Goal: Task Accomplishment & Management: Use online tool/utility

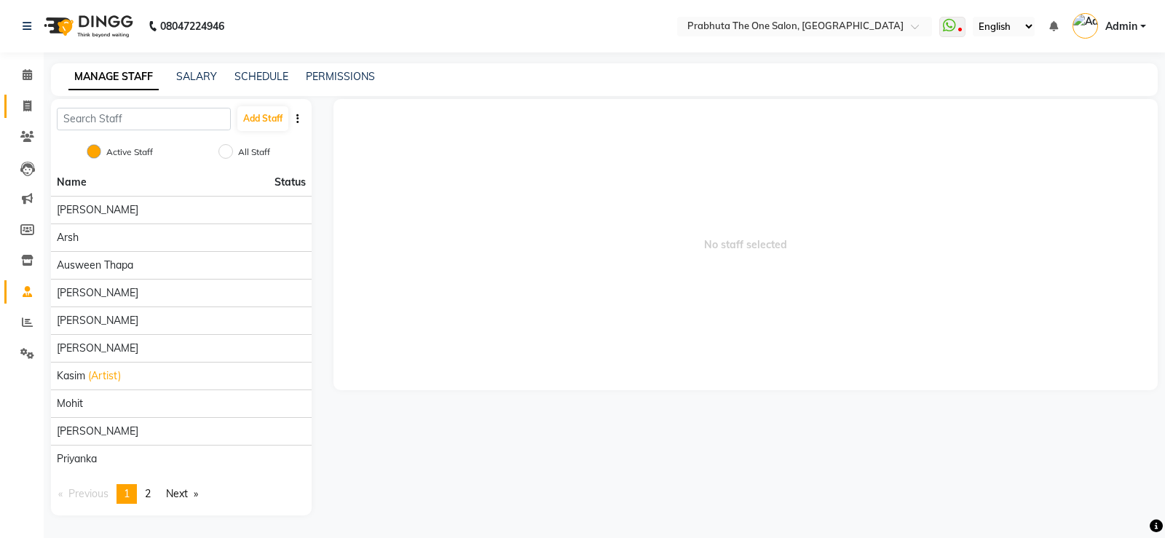
click at [28, 96] on link "Invoice" at bounding box center [21, 107] width 35 height 24
select select "service"
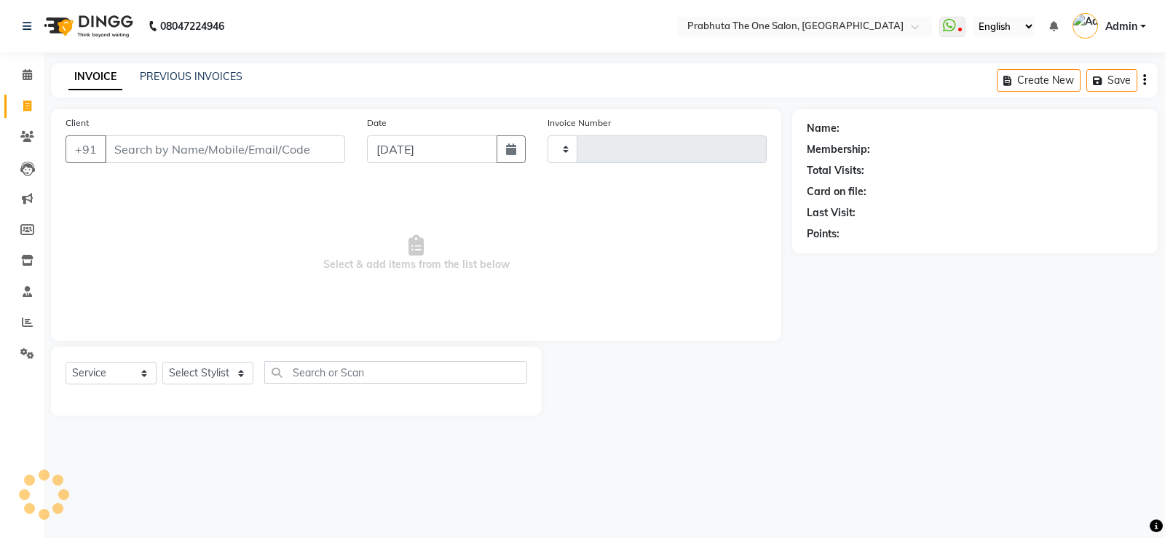
click at [165, 154] on input "Client" at bounding box center [225, 149] width 240 height 28
click at [232, 372] on select "Select Stylist" at bounding box center [207, 373] width 91 height 23
type input "1165"
select select "5326"
click at [221, 371] on select "Select Stylist" at bounding box center [207, 373] width 91 height 23
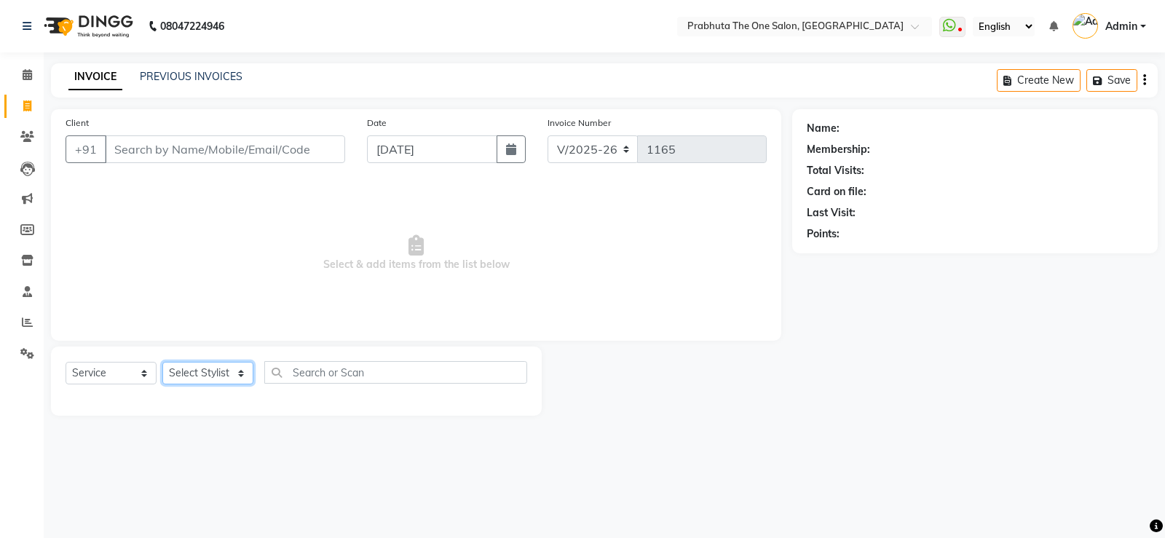
click at [209, 372] on select "Select Stylist [PERSON_NAME] [PERSON_NAME] ausween [PERSON_NAME] [PERSON_NAME] …" at bounding box center [207, 373] width 91 height 23
select select "85764"
click at [162, 362] on select "Select Stylist [PERSON_NAME] [PERSON_NAME] ausween [PERSON_NAME] [PERSON_NAME] …" at bounding box center [207, 373] width 91 height 23
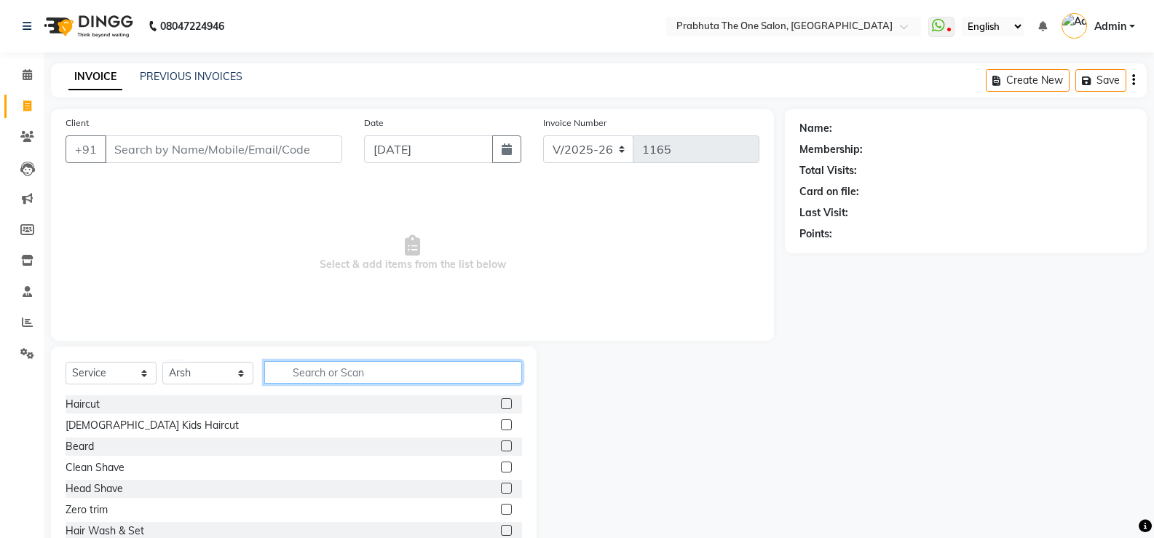
click at [324, 375] on input "text" at bounding box center [393, 372] width 258 height 23
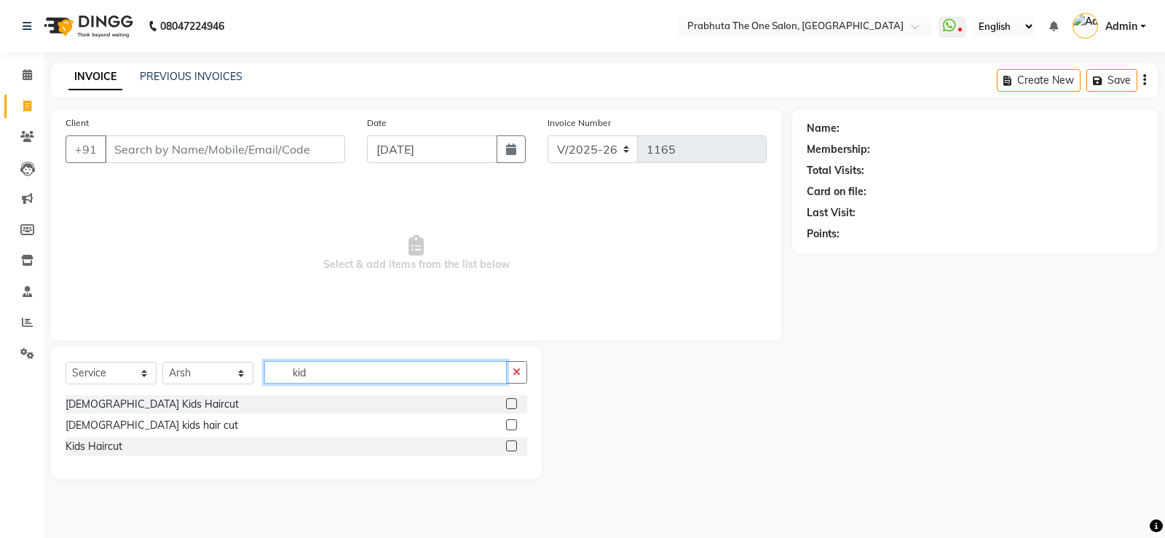
type input "kid"
click at [508, 449] on label at bounding box center [511, 446] width 11 height 11
click at [508, 449] on input "checkbox" at bounding box center [510, 446] width 9 height 9
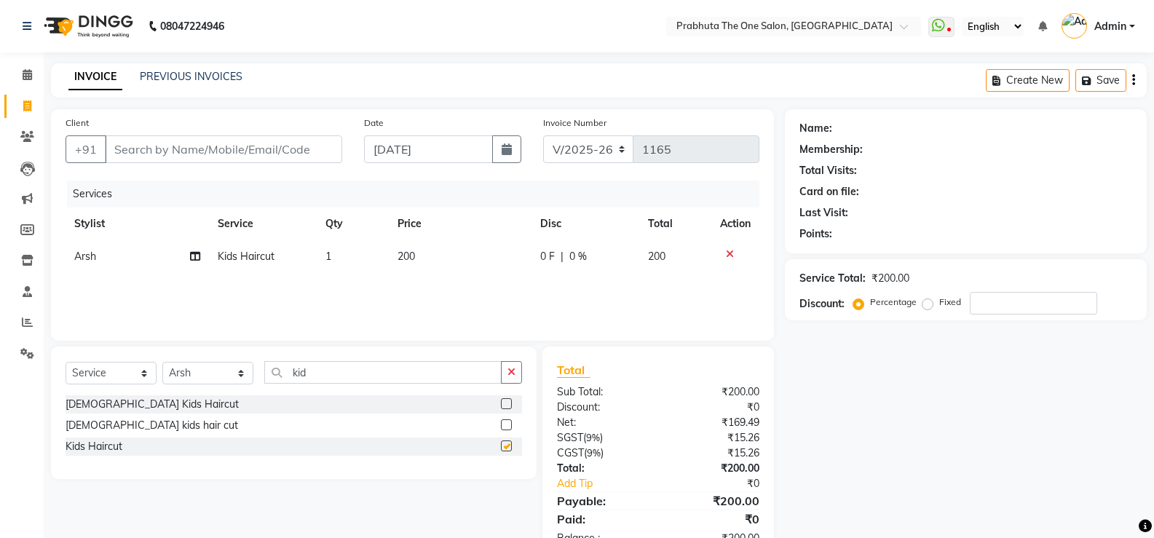
checkbox input "false"
click at [436, 251] on td "200" at bounding box center [460, 256] width 143 height 33
select select "85764"
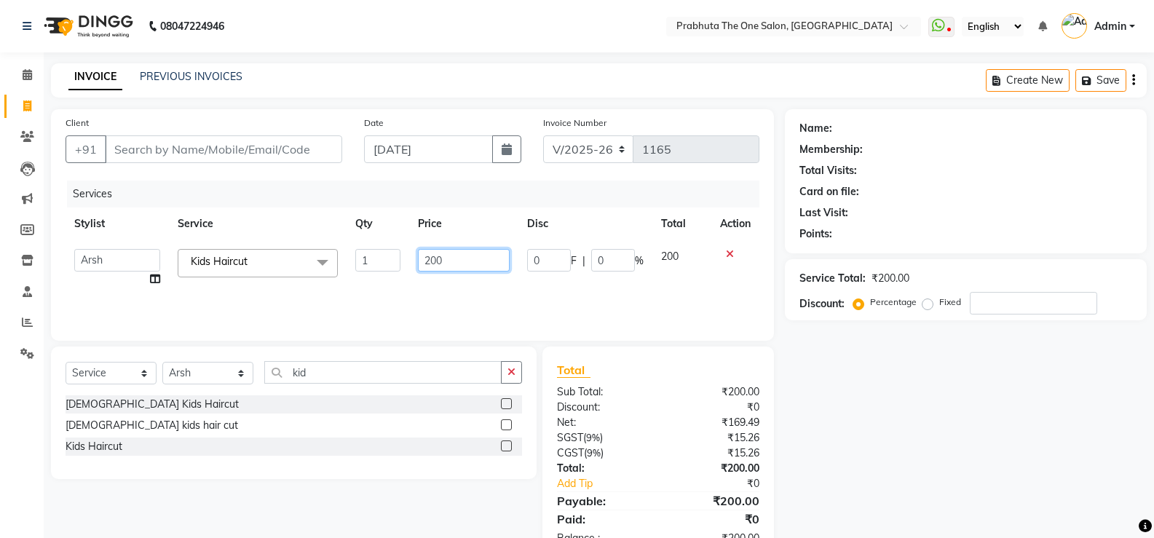
click at [503, 259] on input "200" at bounding box center [463, 260] width 91 height 23
type input "2"
type input "100"
click at [398, 304] on div "Services Stylist Service Qty Price Disc Total Action [PERSON_NAME] [PERSON_NAME…" at bounding box center [413, 254] width 694 height 146
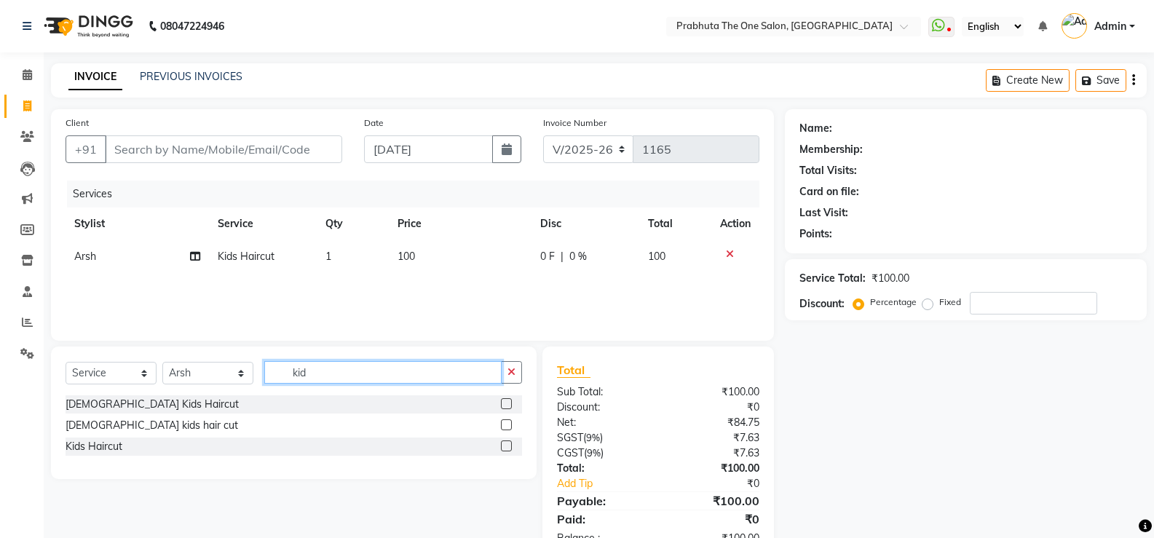
click at [331, 378] on input "kid" at bounding box center [382, 372] width 237 height 23
type input "k"
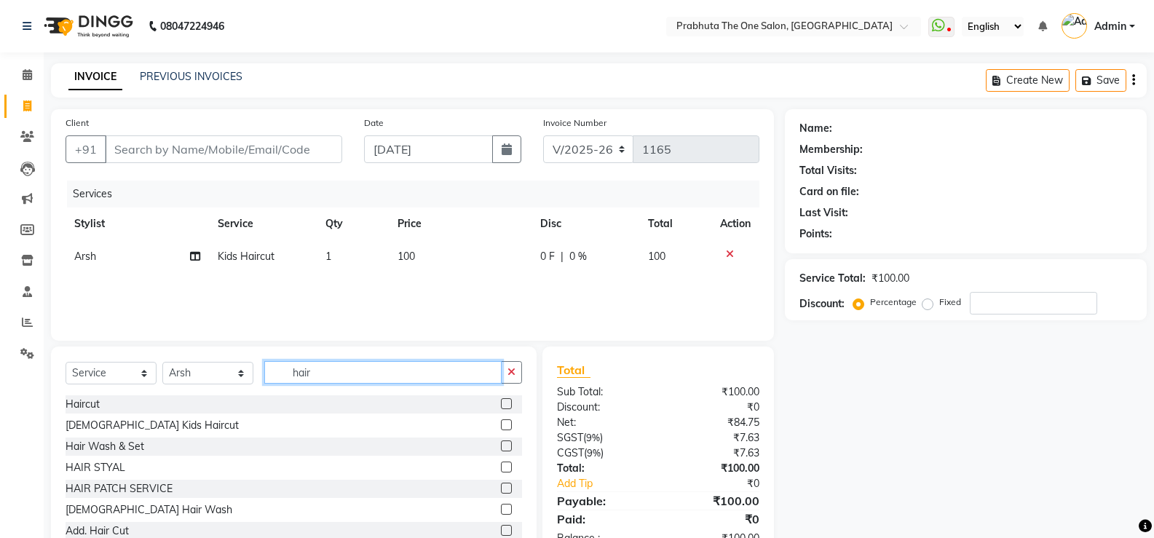
type input "hair"
click at [501, 403] on label at bounding box center [506, 403] width 11 height 11
click at [501, 403] on input "checkbox" at bounding box center [505, 404] width 9 height 9
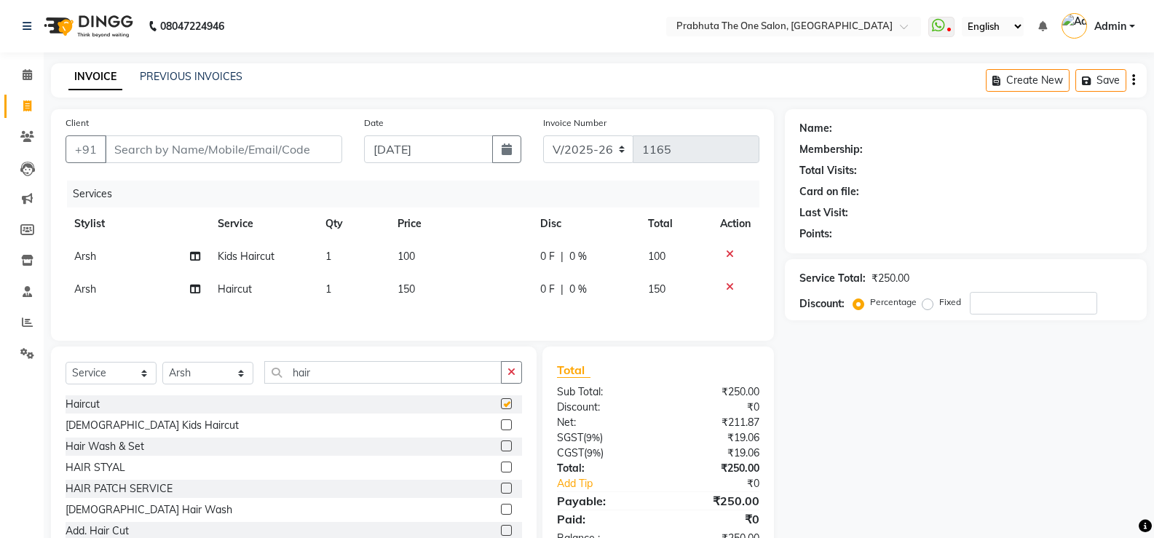
checkbox input "false"
click at [105, 291] on td "Arsh" at bounding box center [137, 289] width 143 height 33
select select "85764"
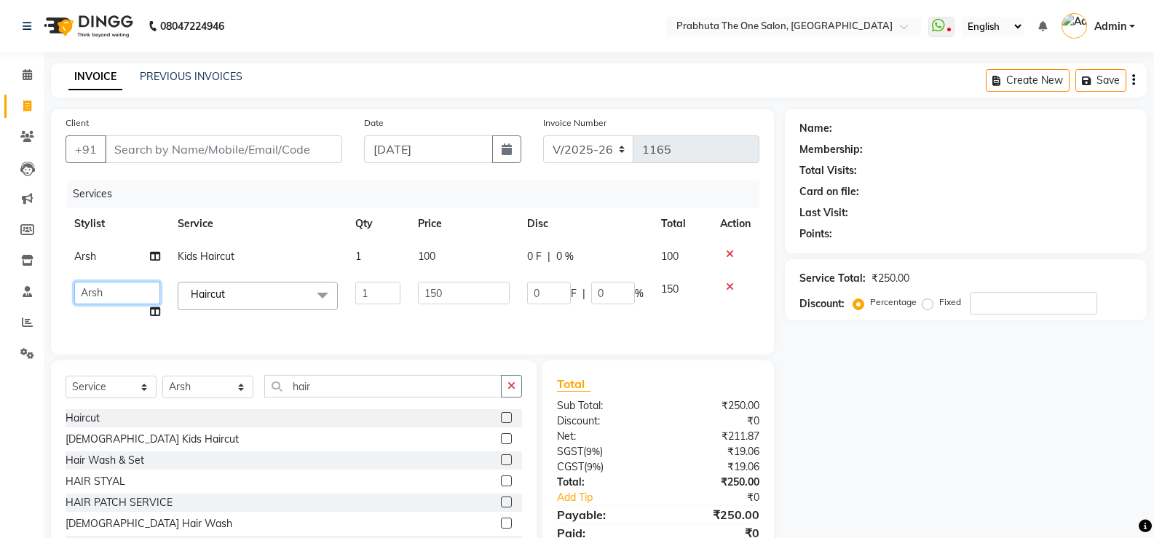
click at [111, 298] on select "[PERSON_NAME] [PERSON_NAME] ausween [PERSON_NAME] [PERSON_NAME] [PERSON_NAME] […" at bounding box center [117, 293] width 86 height 23
select select "82692"
click at [346, 387] on input "hair" at bounding box center [382, 386] width 237 height 23
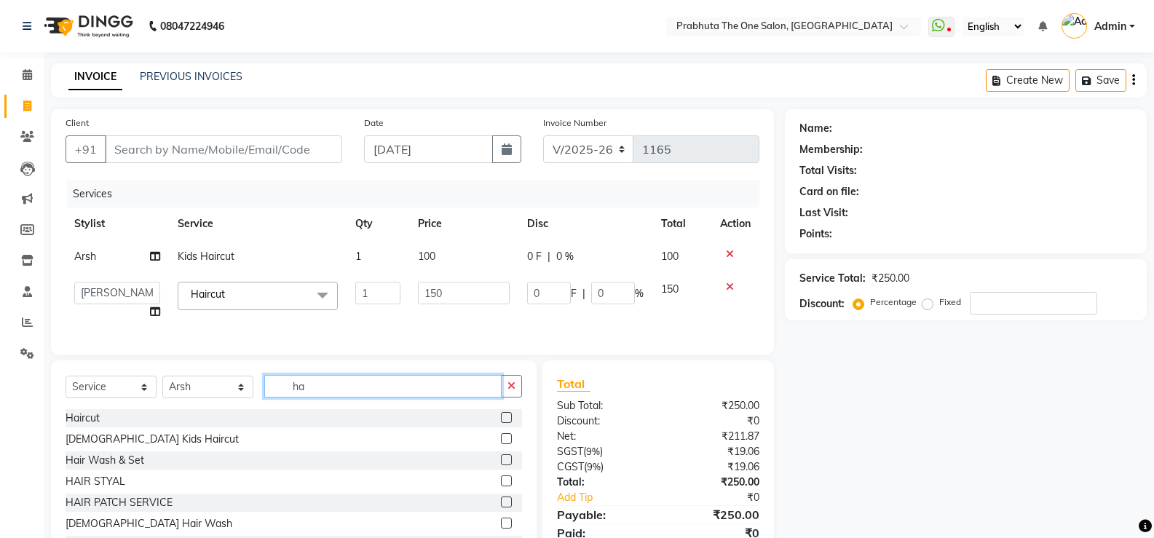
type input "h"
type input "be"
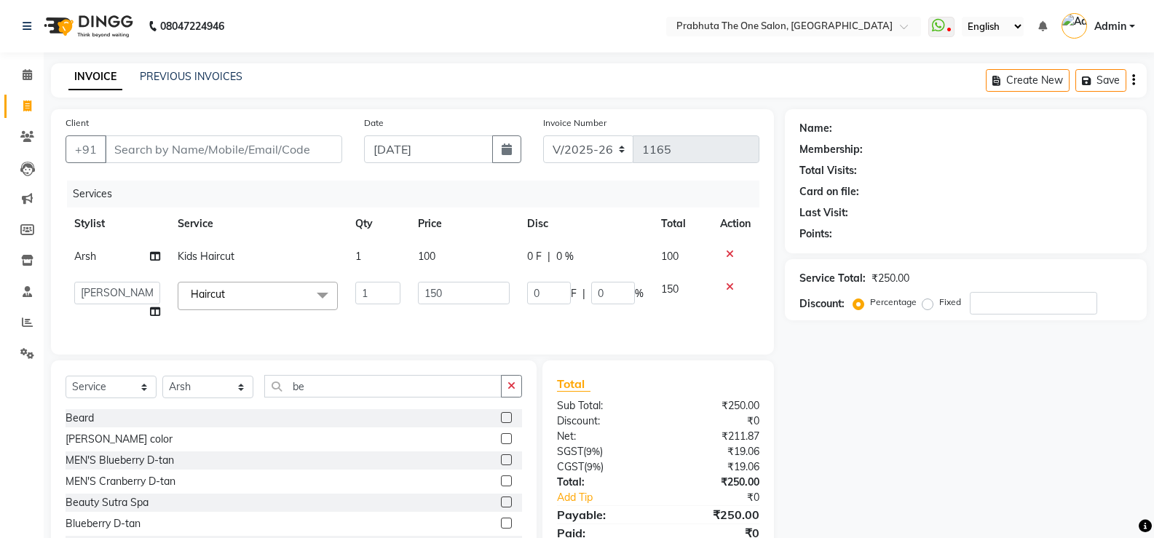
click at [501, 423] on label at bounding box center [506, 417] width 11 height 11
click at [501, 423] on input "checkbox" at bounding box center [505, 418] width 9 height 9
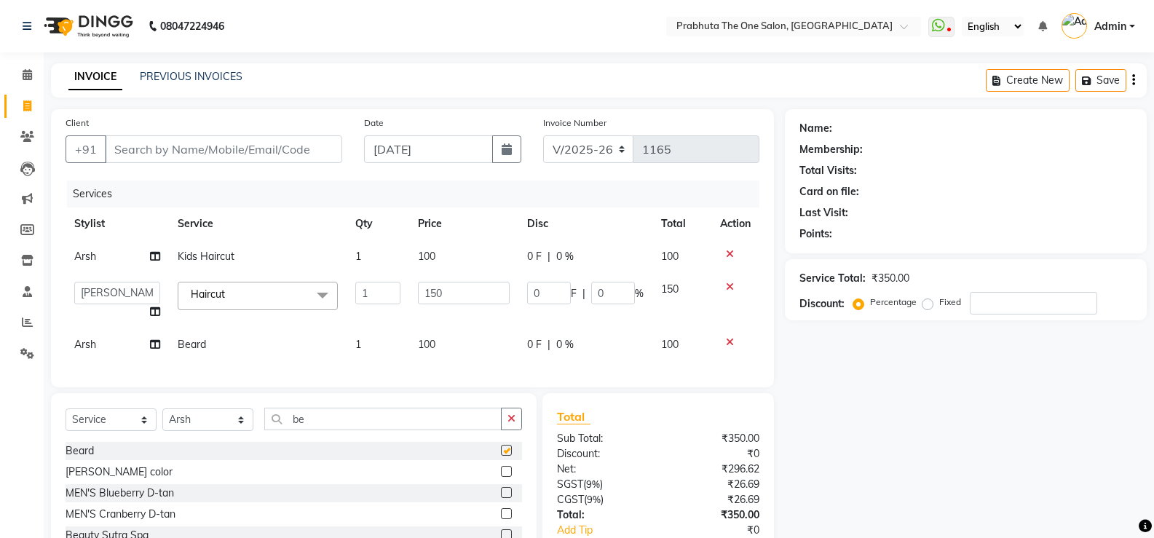
checkbox input "false"
click at [347, 430] on input "be" at bounding box center [382, 419] width 237 height 23
type input "b"
click at [205, 431] on select "Select Stylist [PERSON_NAME] [PERSON_NAME] ausween [PERSON_NAME] [PERSON_NAME] …" at bounding box center [207, 420] width 91 height 23
select select "67690"
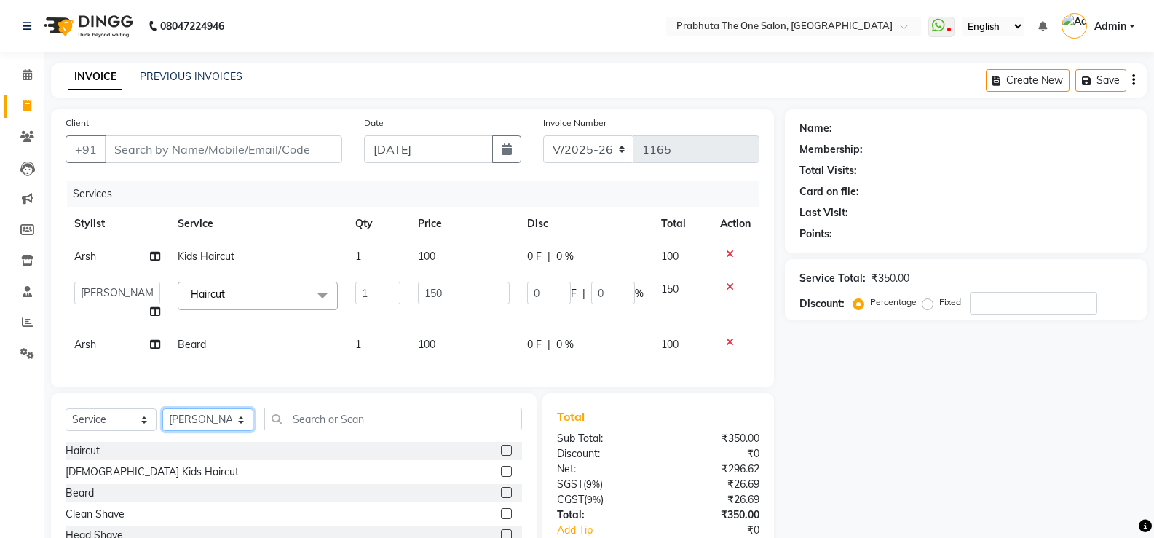
click at [162, 420] on select "Select Stylist [PERSON_NAME] [PERSON_NAME] ausween [PERSON_NAME] [PERSON_NAME] …" at bounding box center [207, 420] width 91 height 23
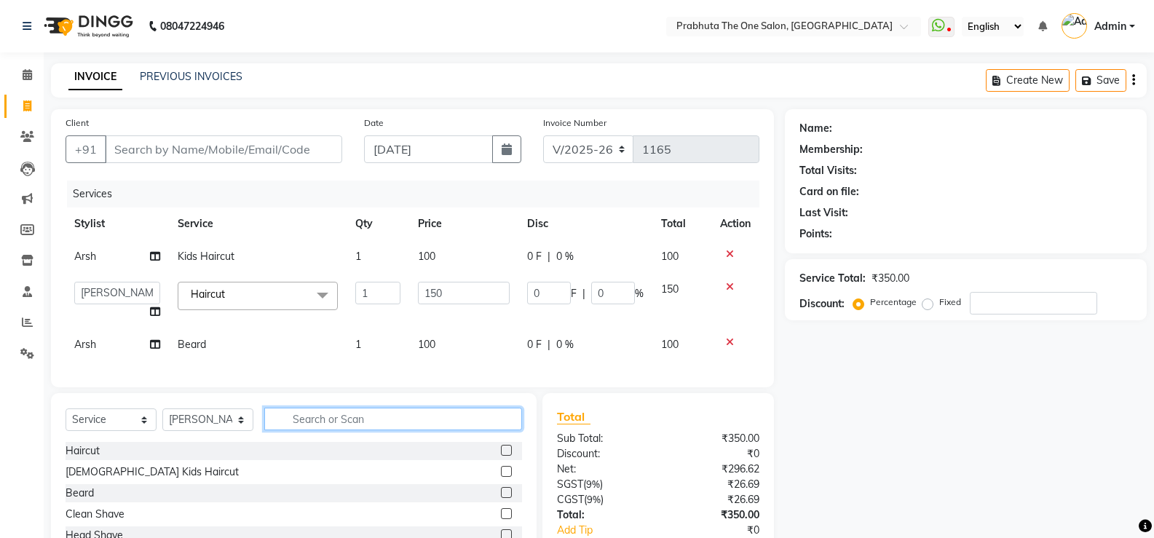
click at [283, 428] on input "text" at bounding box center [393, 419] width 258 height 23
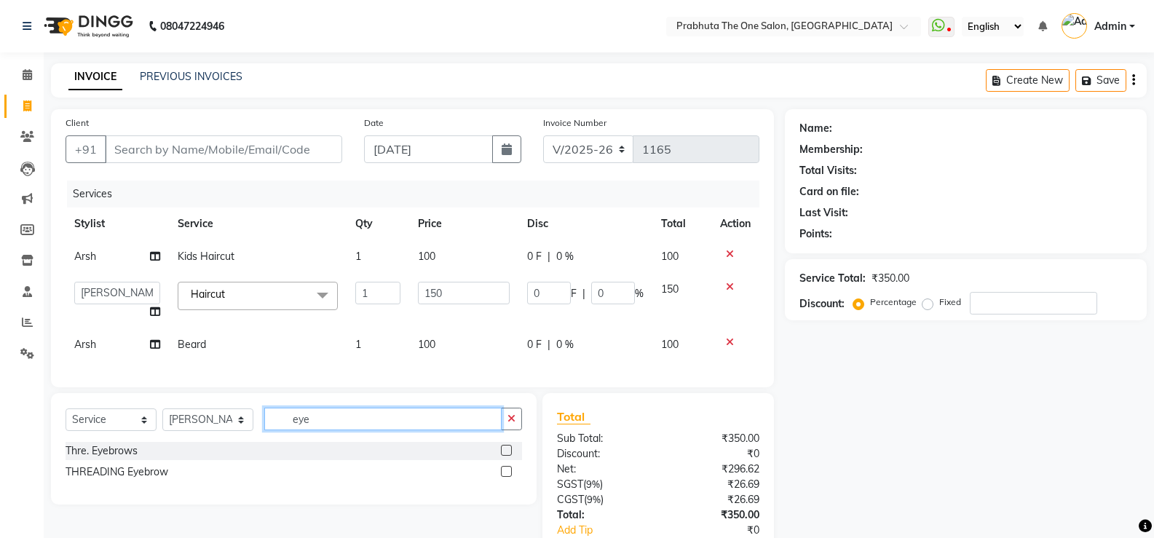
type input "eye"
click at [505, 456] on label at bounding box center [506, 450] width 11 height 11
click at [505, 456] on input "checkbox" at bounding box center [505, 450] width 9 height 9
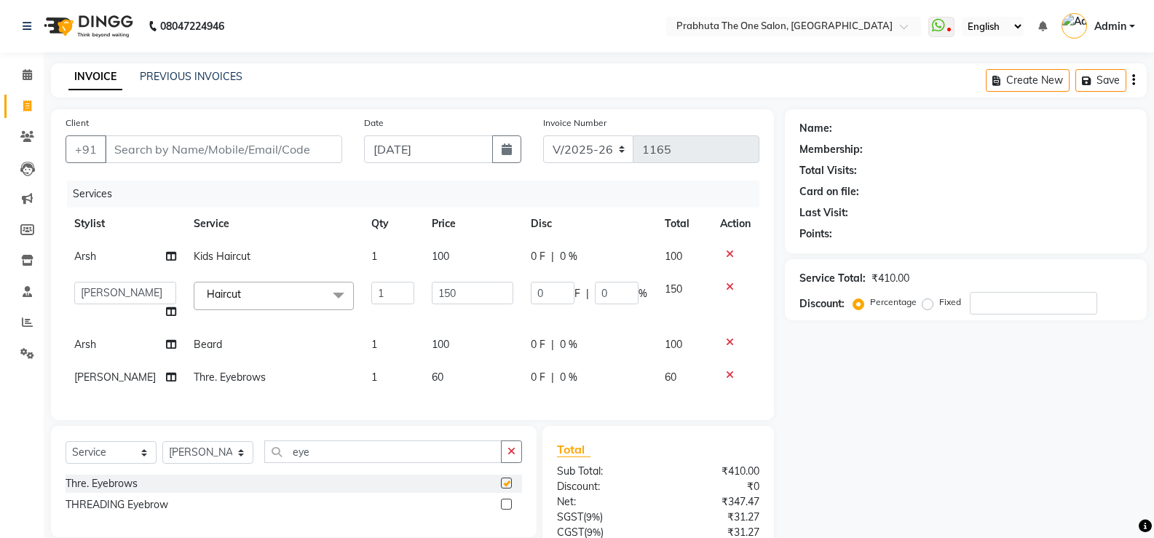
checkbox input "false"
click at [356, 463] on input "eye" at bounding box center [382, 452] width 237 height 23
type input "e"
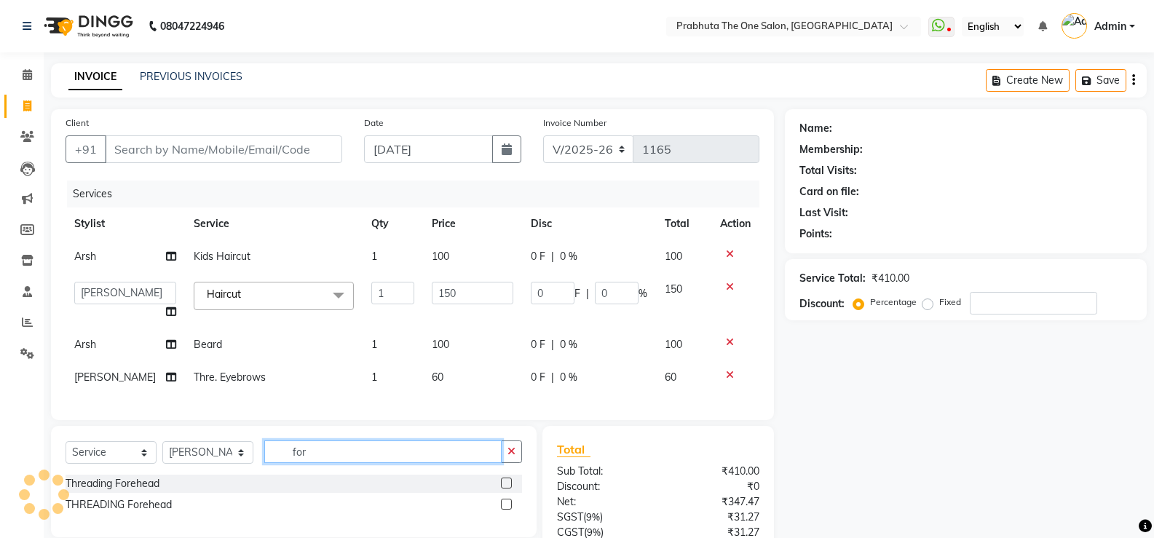
type input "for"
click at [508, 489] on label at bounding box center [506, 483] width 11 height 11
click at [508, 489] on input "checkbox" at bounding box center [505, 483] width 9 height 9
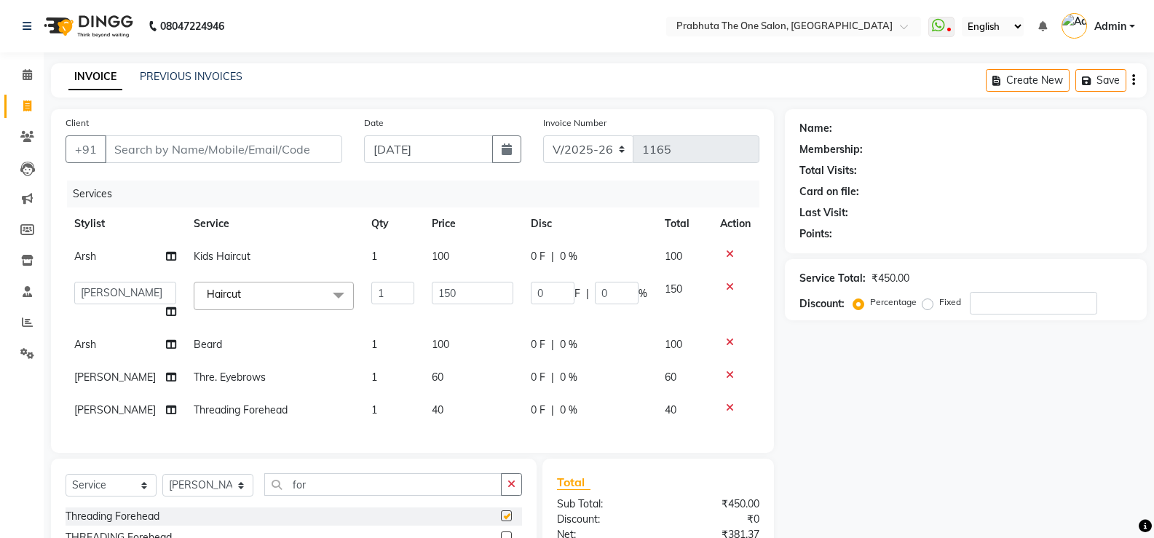
checkbox input "false"
click at [387, 491] on input "for" at bounding box center [382, 484] width 237 height 23
type input "f"
type input "upp"
click at [506, 521] on label at bounding box center [506, 516] width 11 height 11
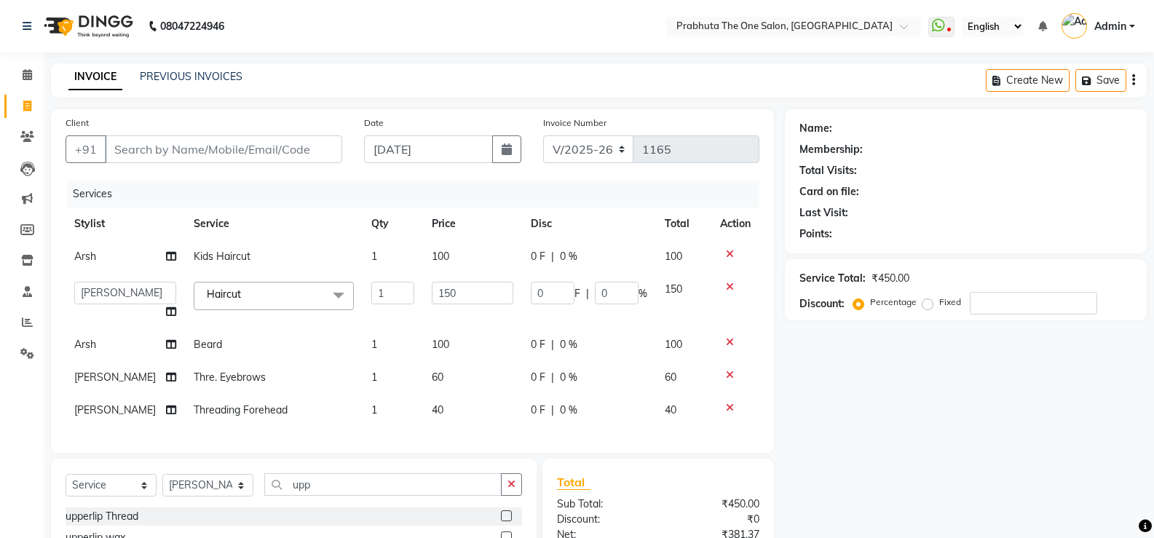
click at [506, 521] on input "checkbox" at bounding box center [505, 516] width 9 height 9
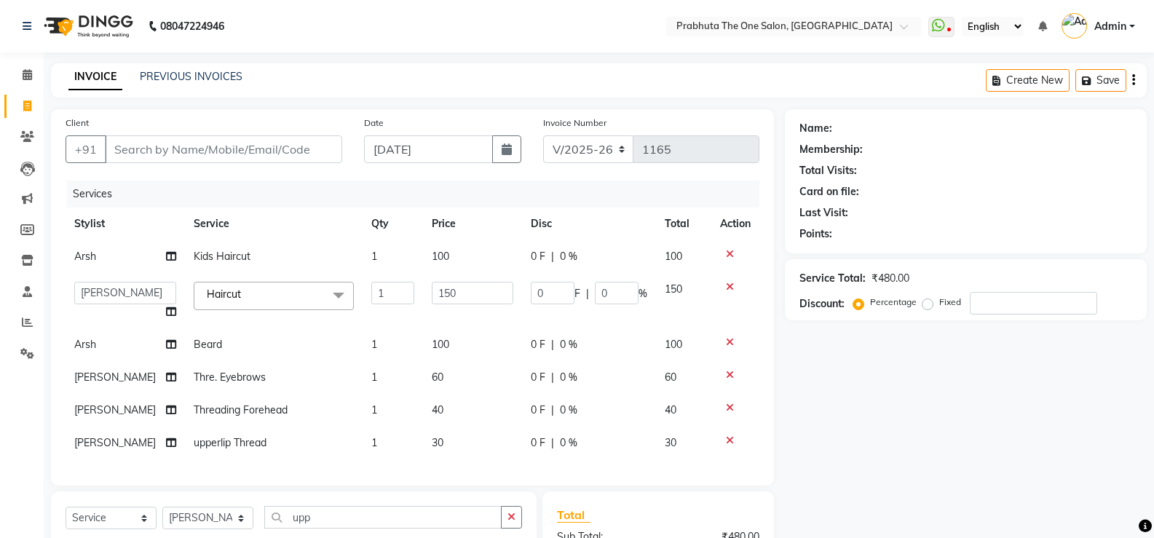
checkbox input "false"
click at [146, 154] on input "Client" at bounding box center [223, 149] width 237 height 28
type input "9"
type input "0"
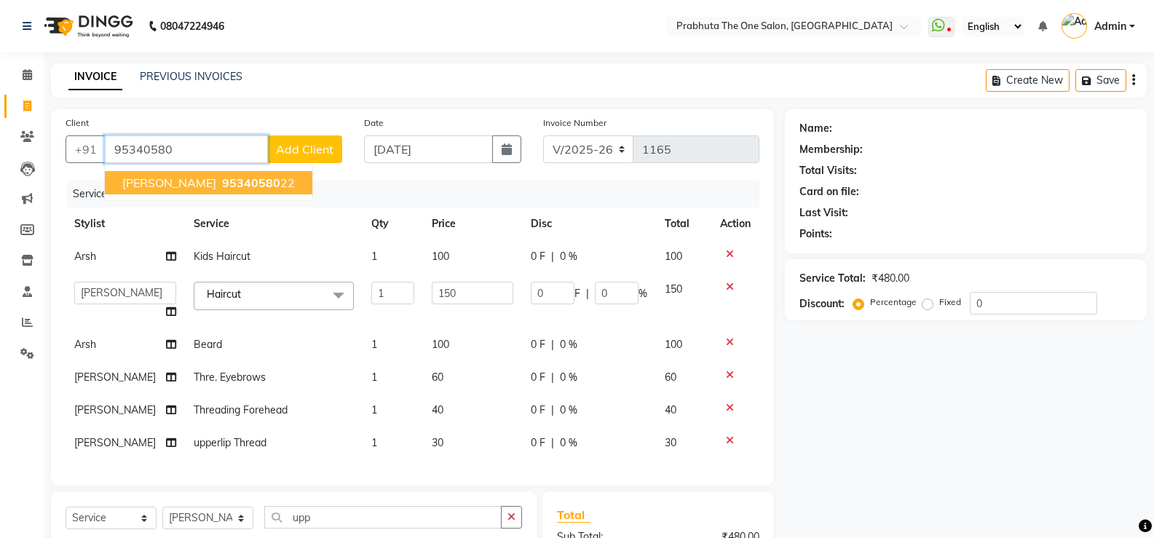
click at [222, 189] on span "95340580" at bounding box center [251, 183] width 58 height 15
type input "9534058022"
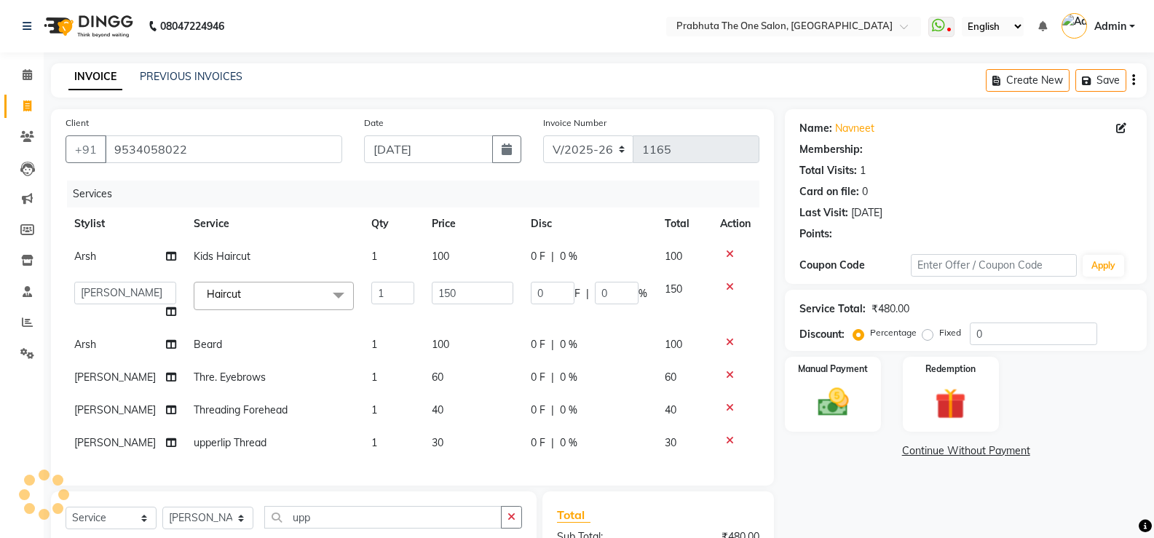
select select "1: Object"
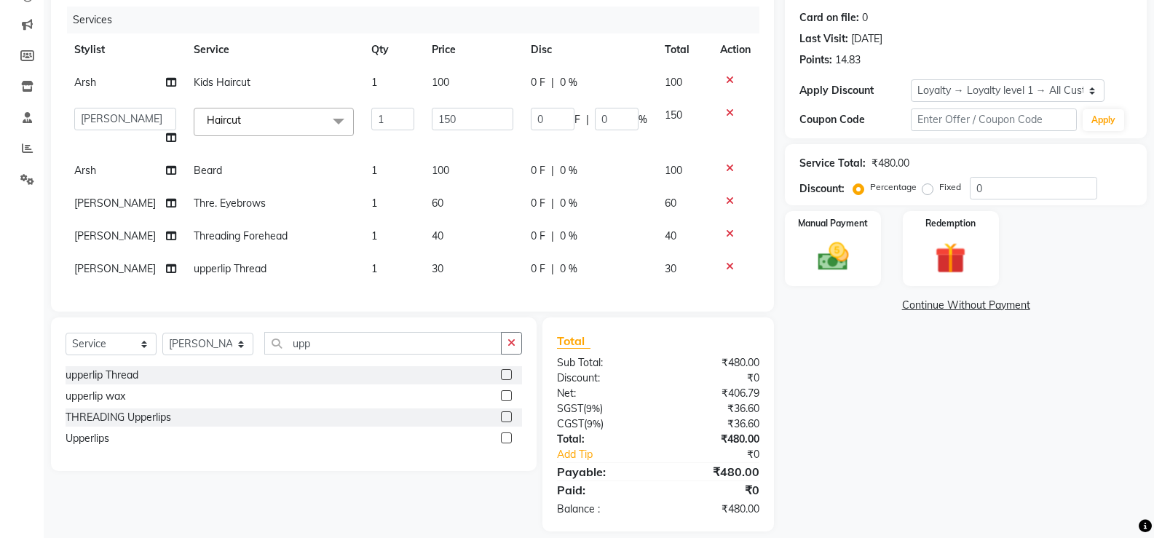
scroll to position [200, 0]
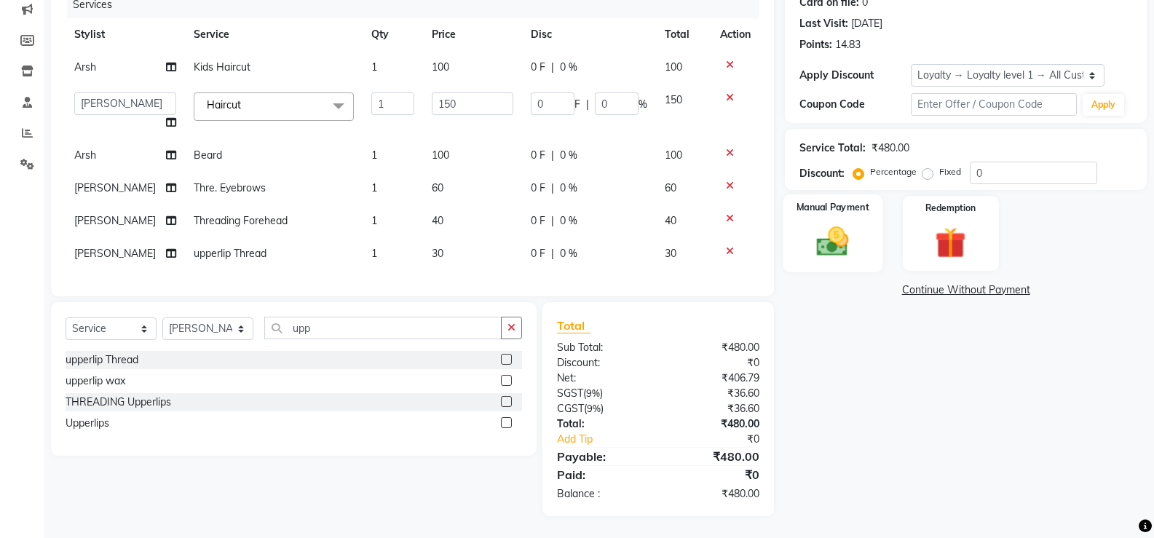
click at [839, 229] on img at bounding box center [833, 241] width 52 height 37
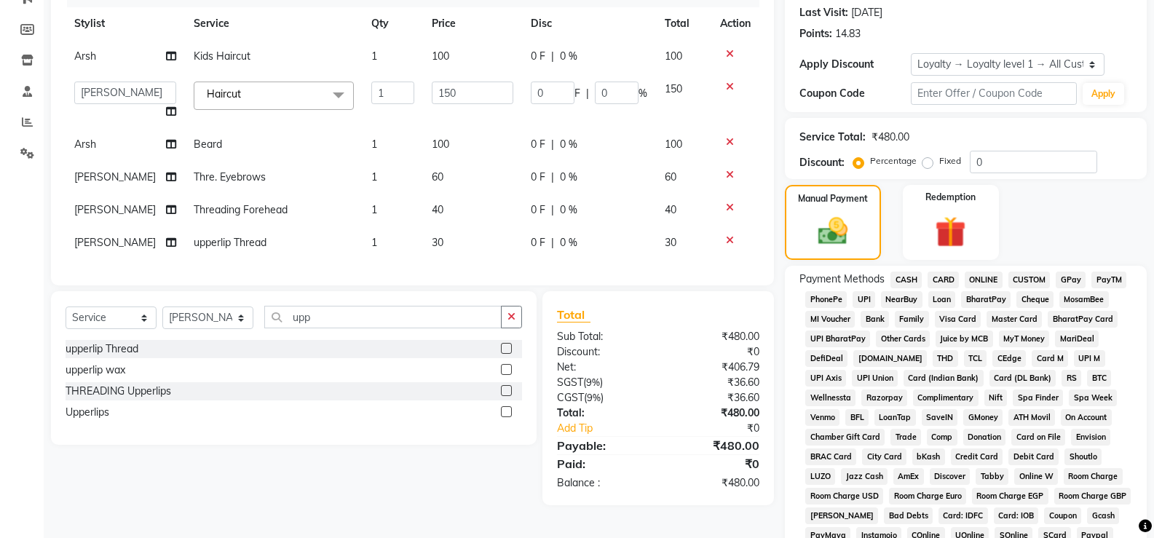
click at [915, 283] on span "CASH" at bounding box center [906, 280] width 31 height 17
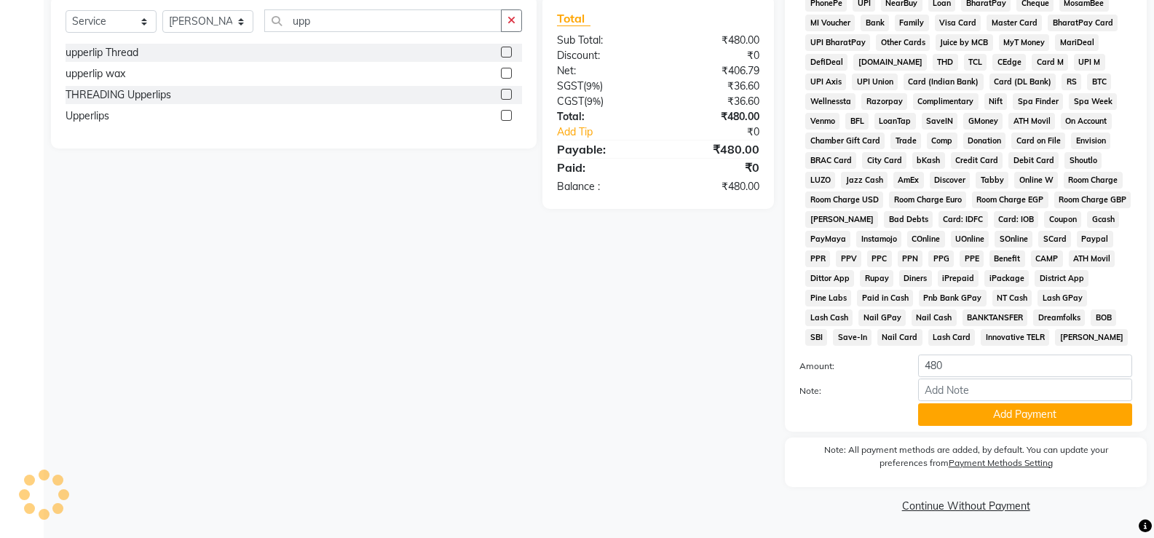
scroll to position [497, 0]
click at [969, 416] on button "Add Payment" at bounding box center [1025, 414] width 214 height 23
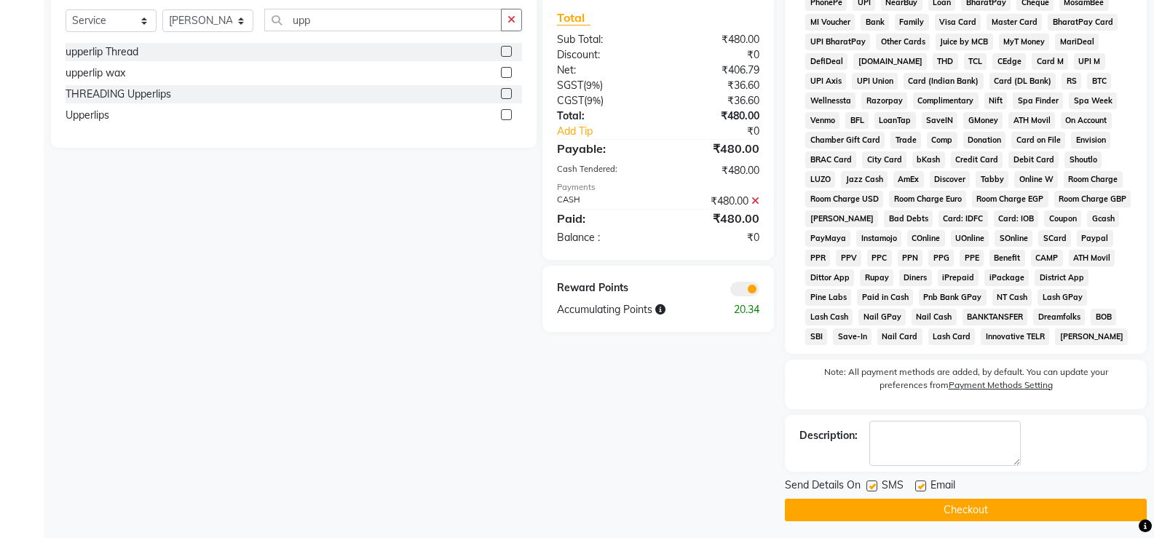
click at [982, 511] on button "Checkout" at bounding box center [966, 510] width 362 height 23
